Goal: Transaction & Acquisition: Purchase product/service

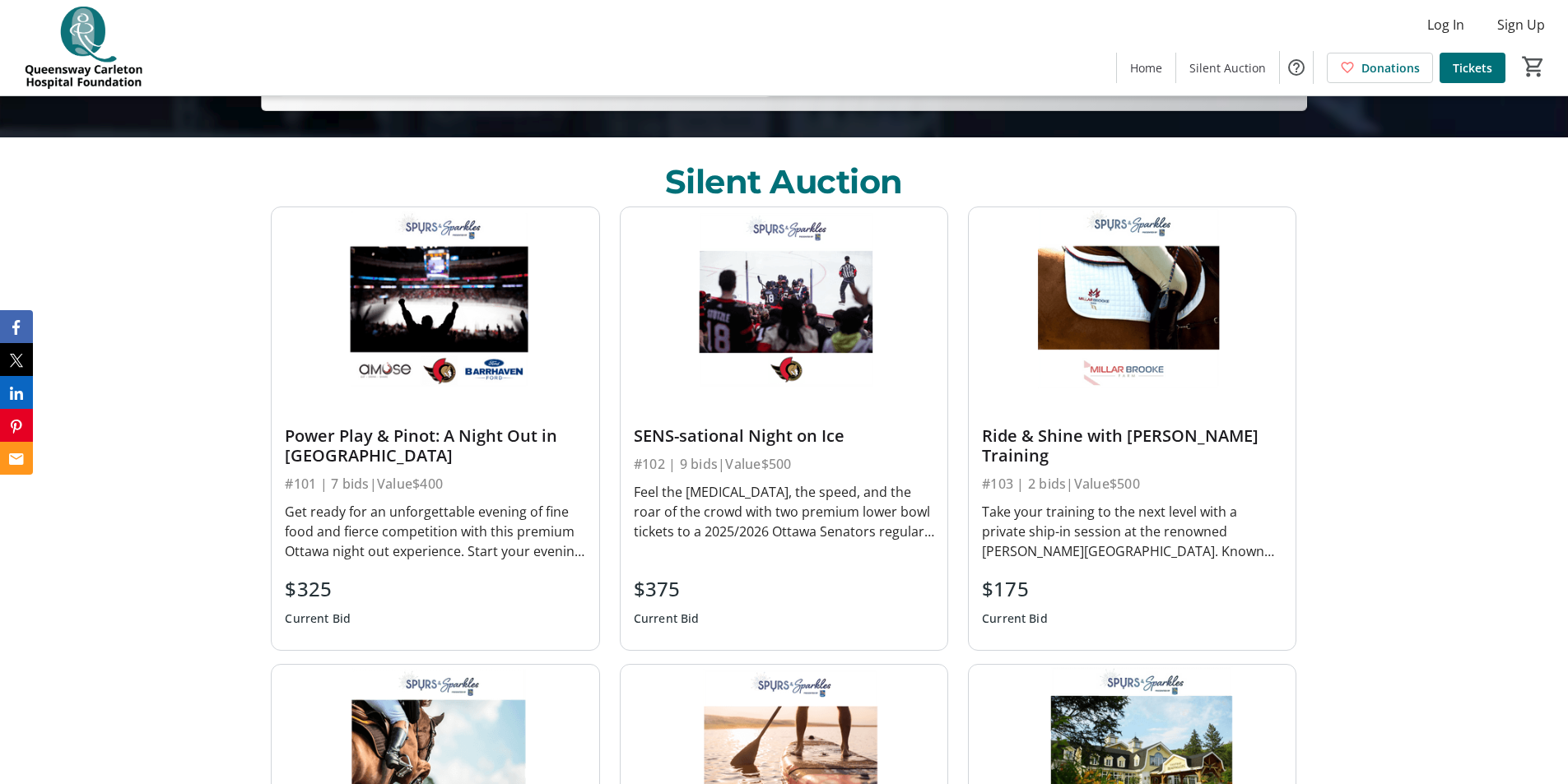
scroll to position [658, 0]
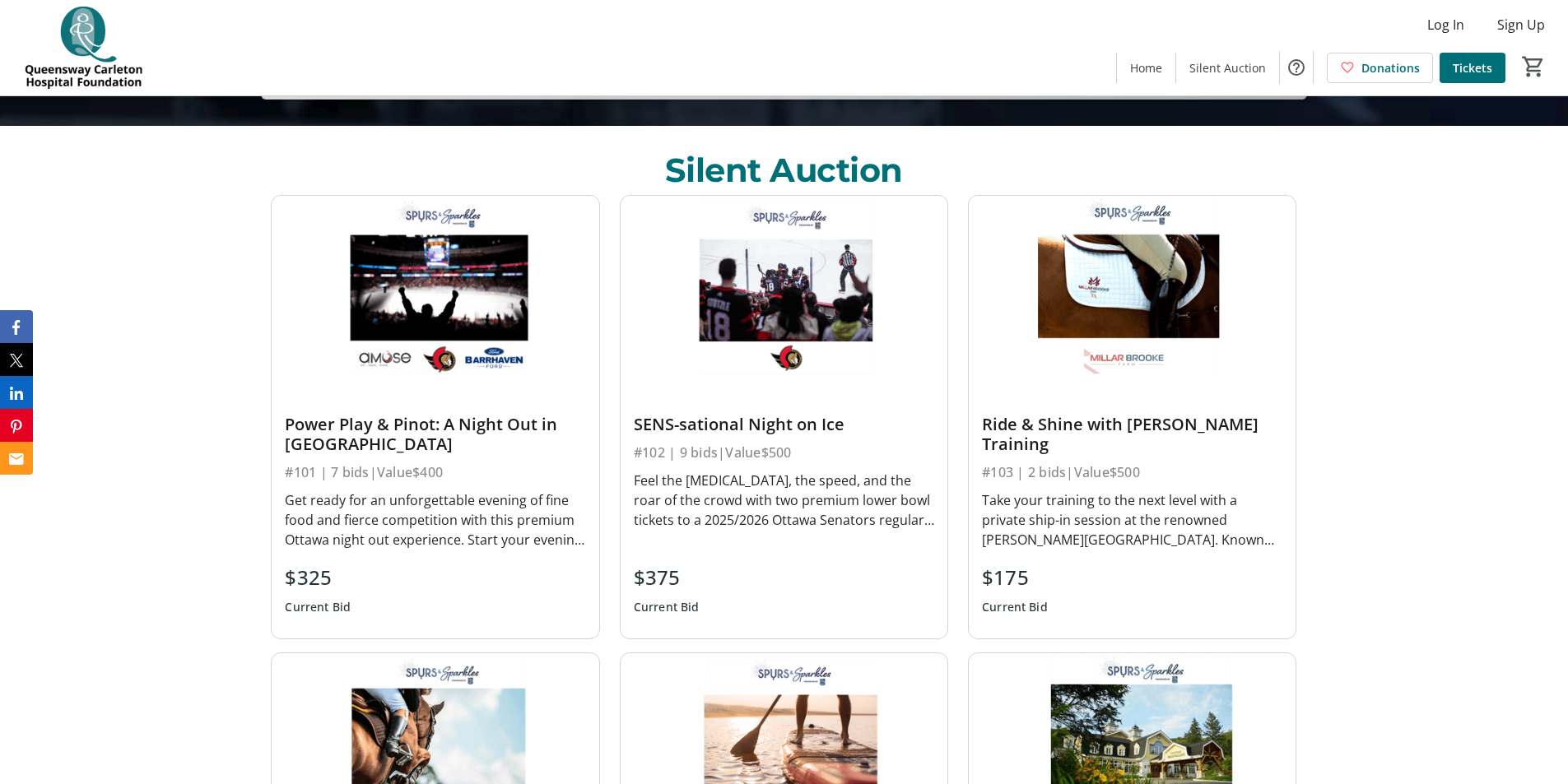
click at [719, 491] on div "Feel the [MEDICAL_DATA], the speed, and the roar of the crowd with two premium …" at bounding box center [784, 499] width 300 height 59
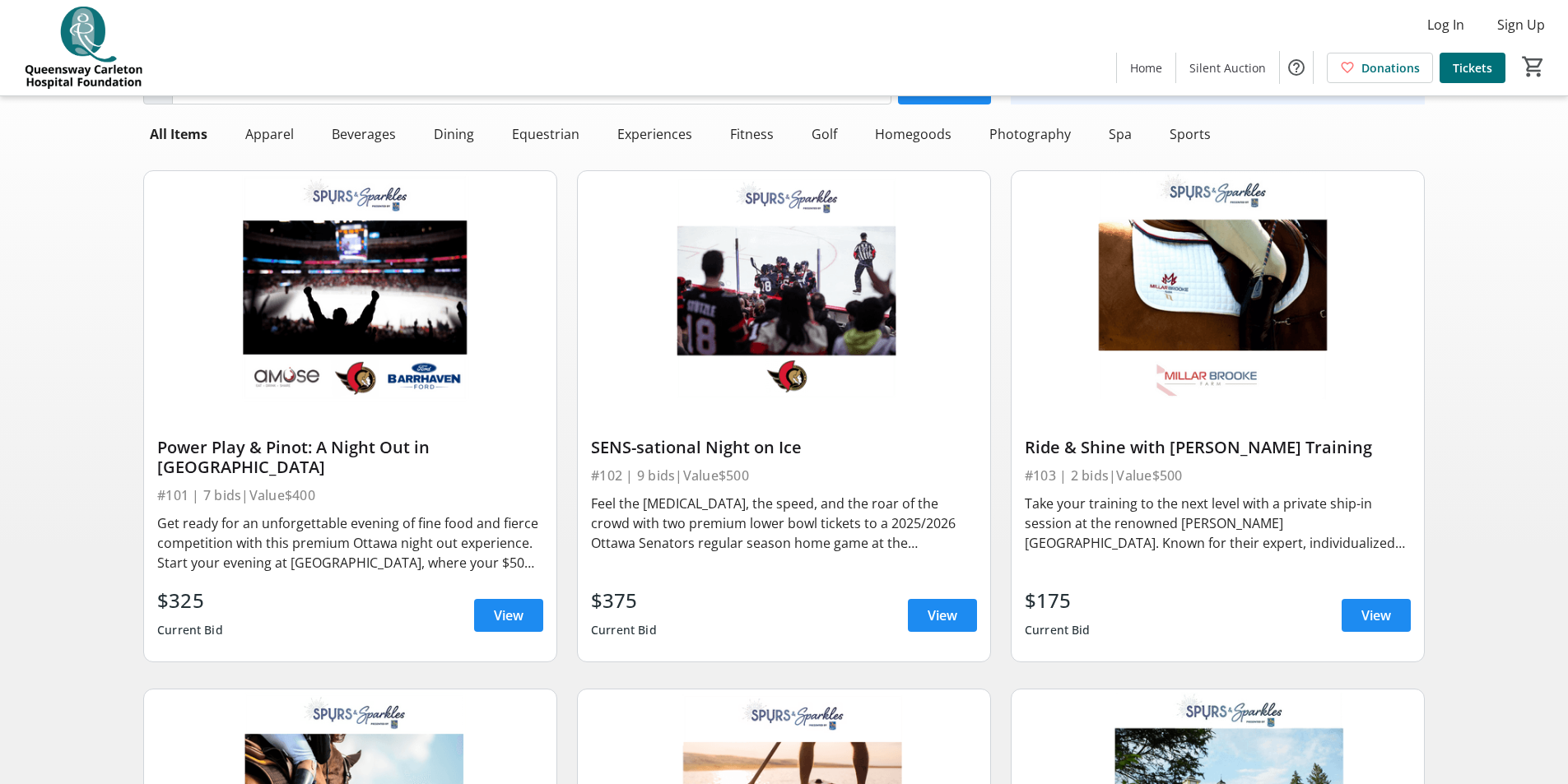
scroll to position [400, 0]
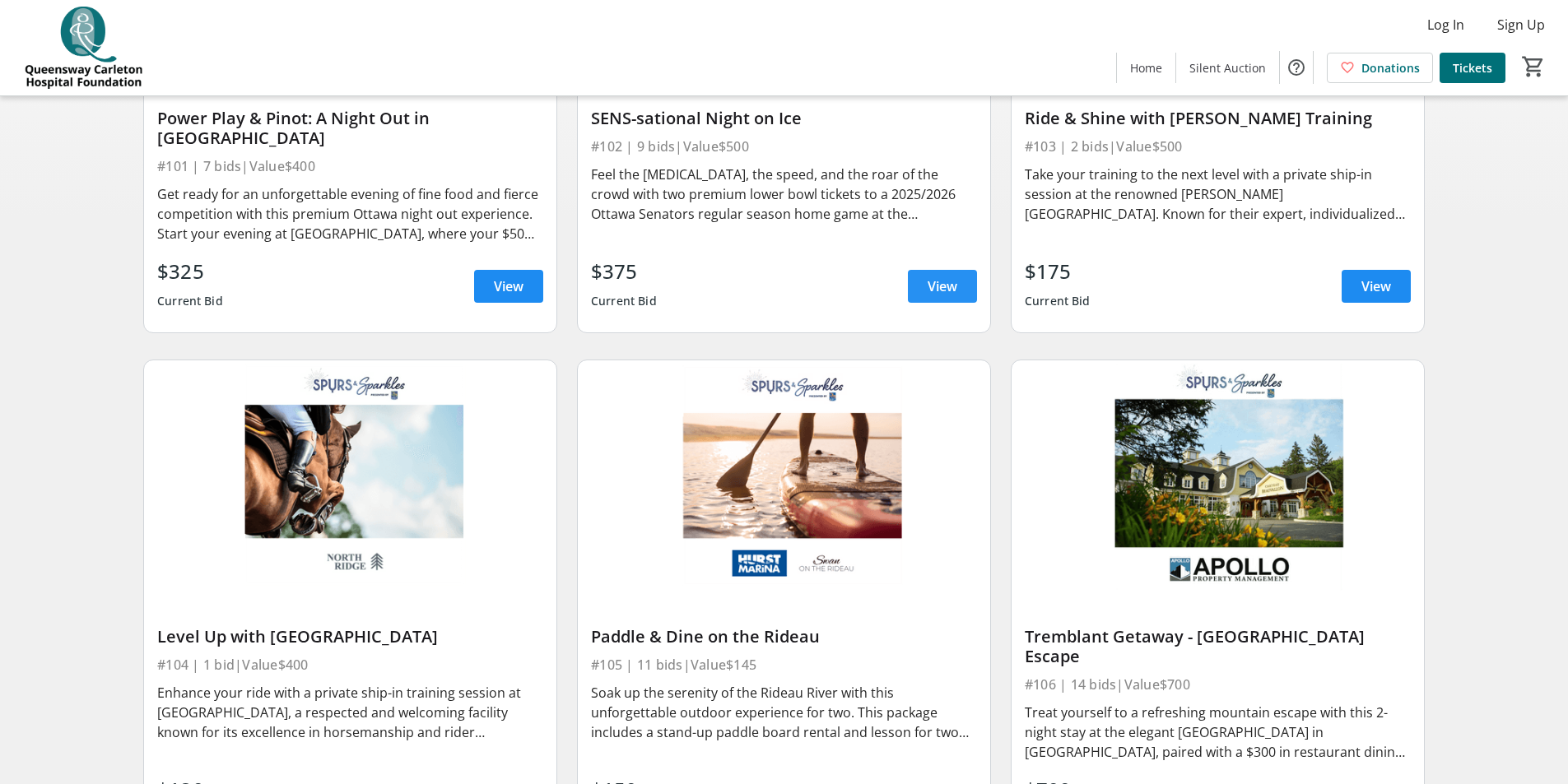
click at [944, 277] on span "View" at bounding box center [942, 286] width 30 height 19
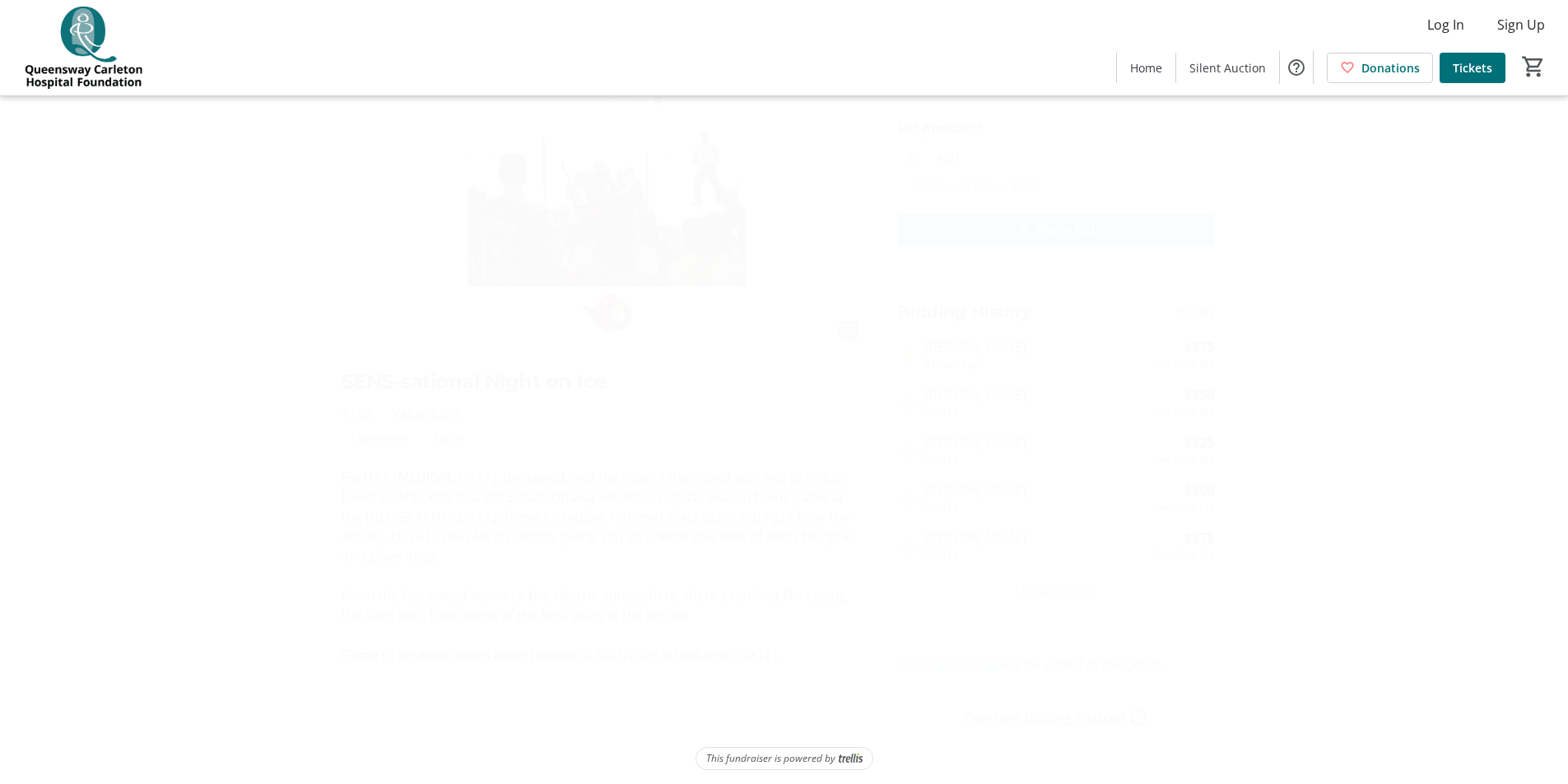
scroll to position [108, 0]
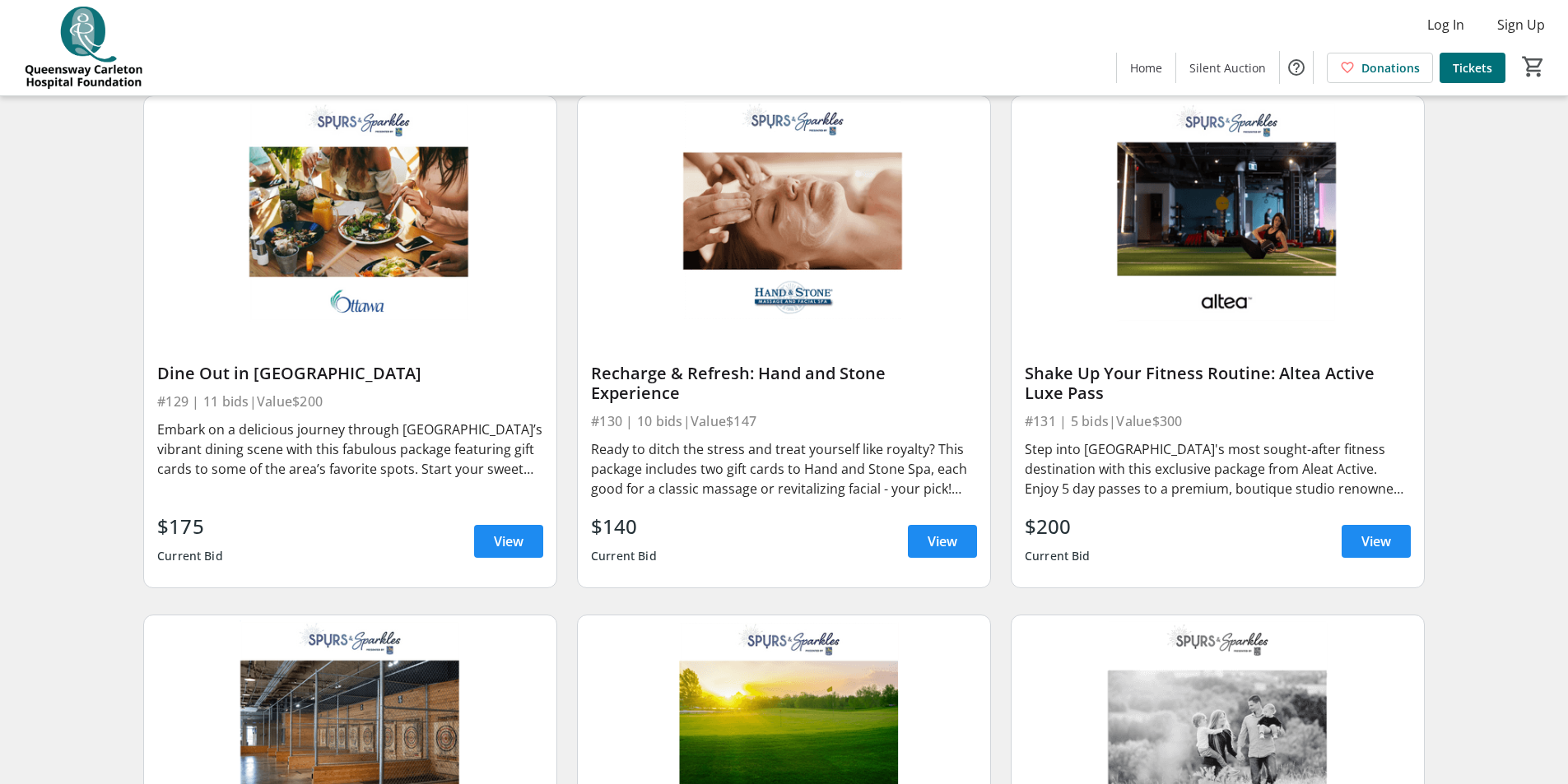
scroll to position [4747, 0]
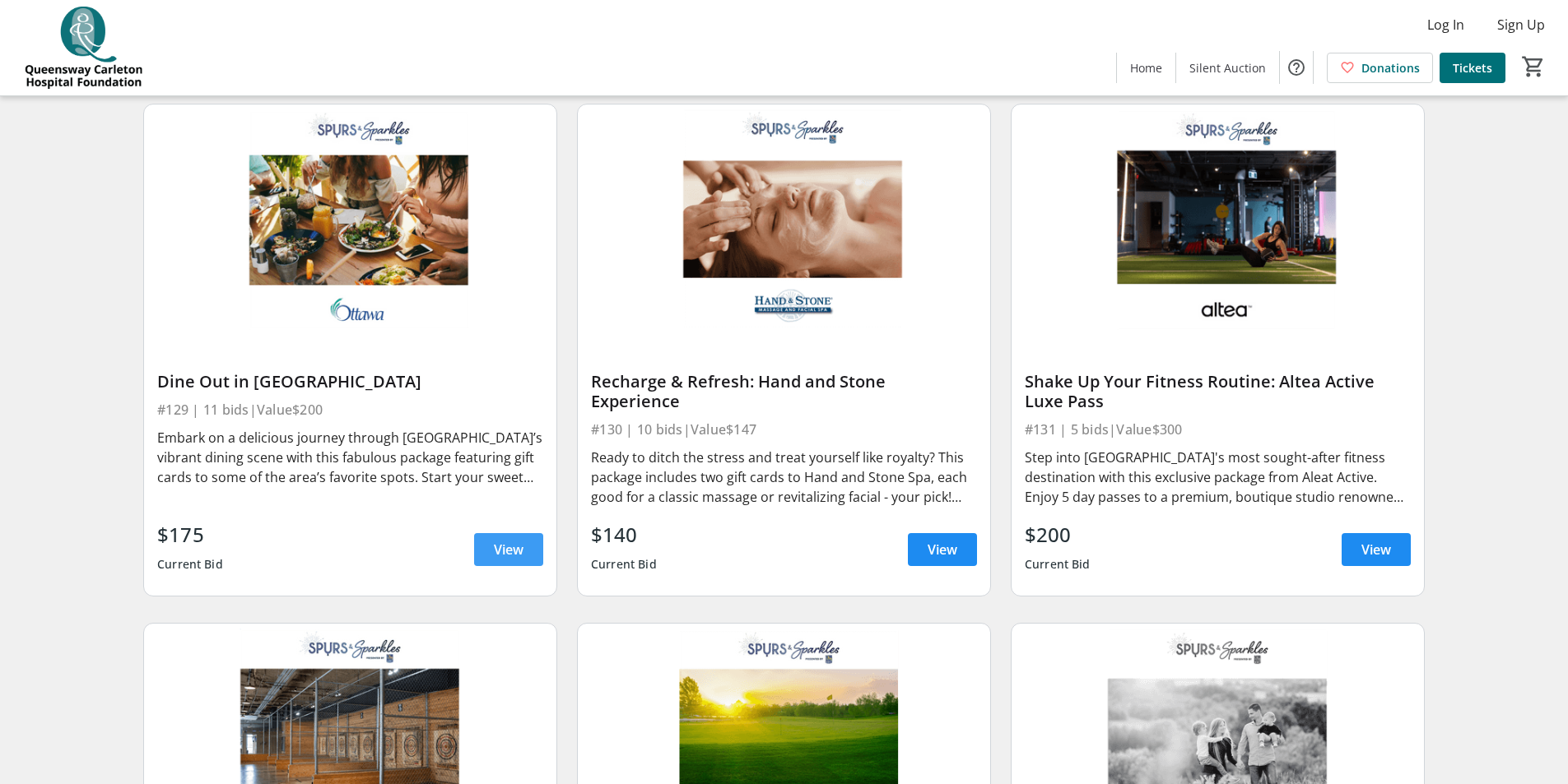
click at [507, 530] on span at bounding box center [508, 550] width 69 height 40
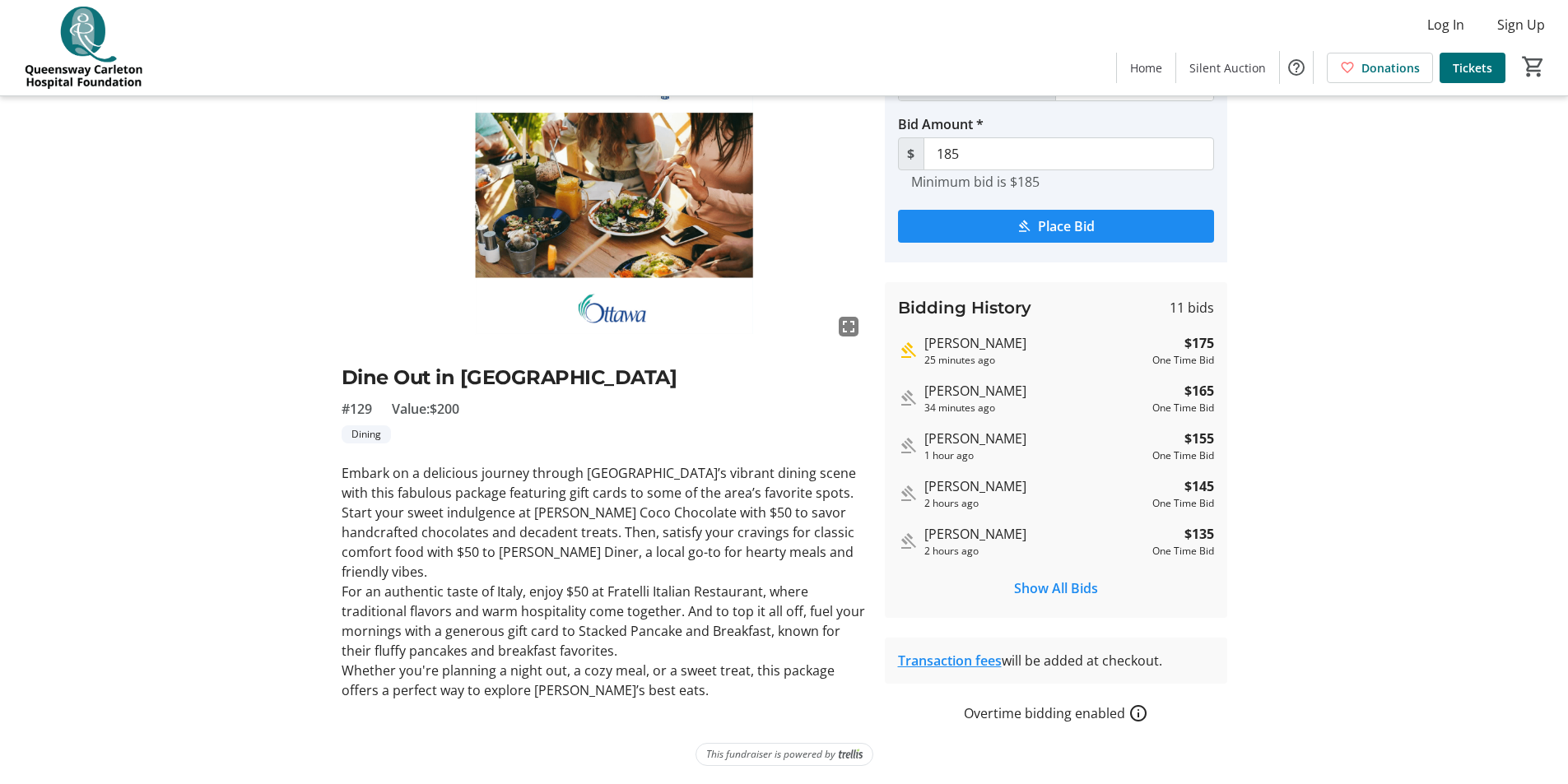
scroll to position [108, 0]
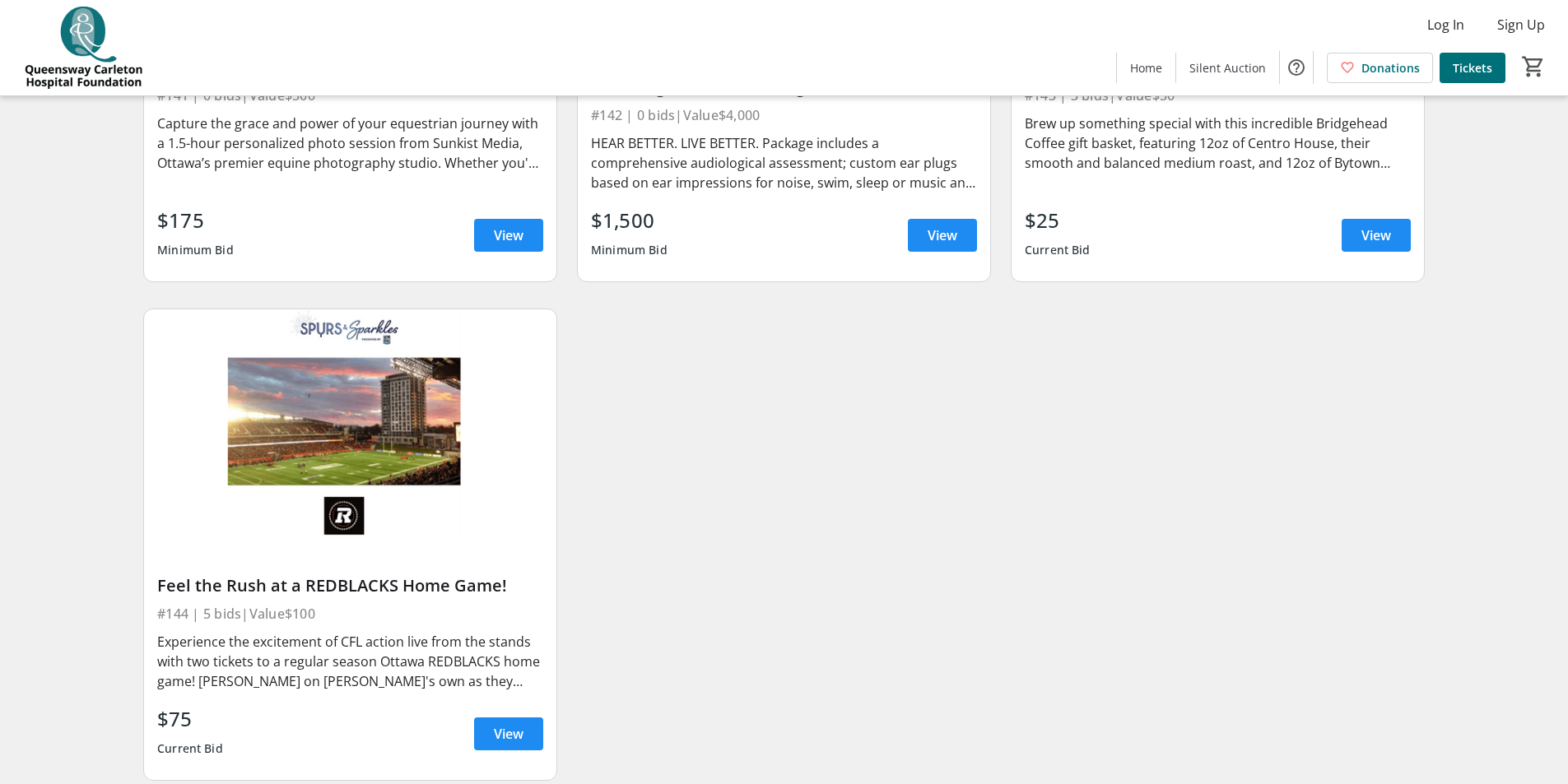
scroll to position [7142, 0]
